Goal: Find contact information: Find contact information

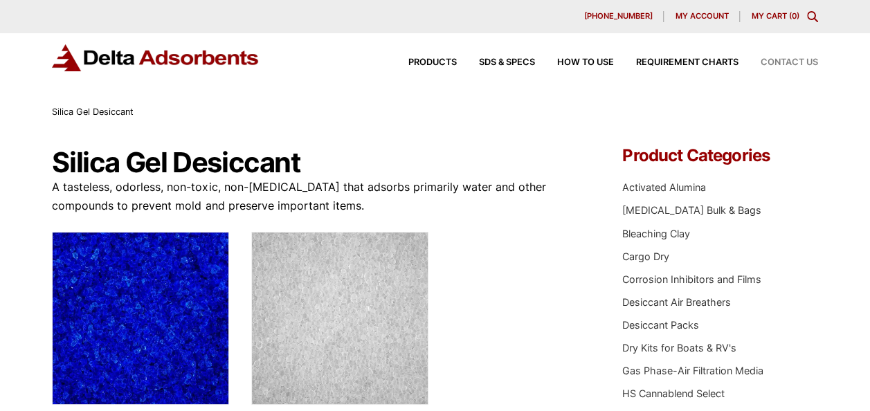
click at [787, 63] on span "Contact Us" at bounding box center [788, 62] width 57 height 9
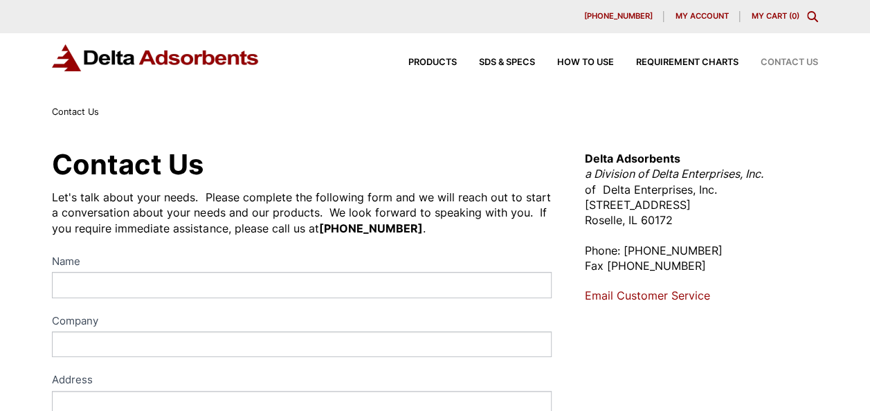
click at [789, 58] on span "Contact Us" at bounding box center [788, 62] width 57 height 9
